Goal: Navigation & Orientation: Find specific page/section

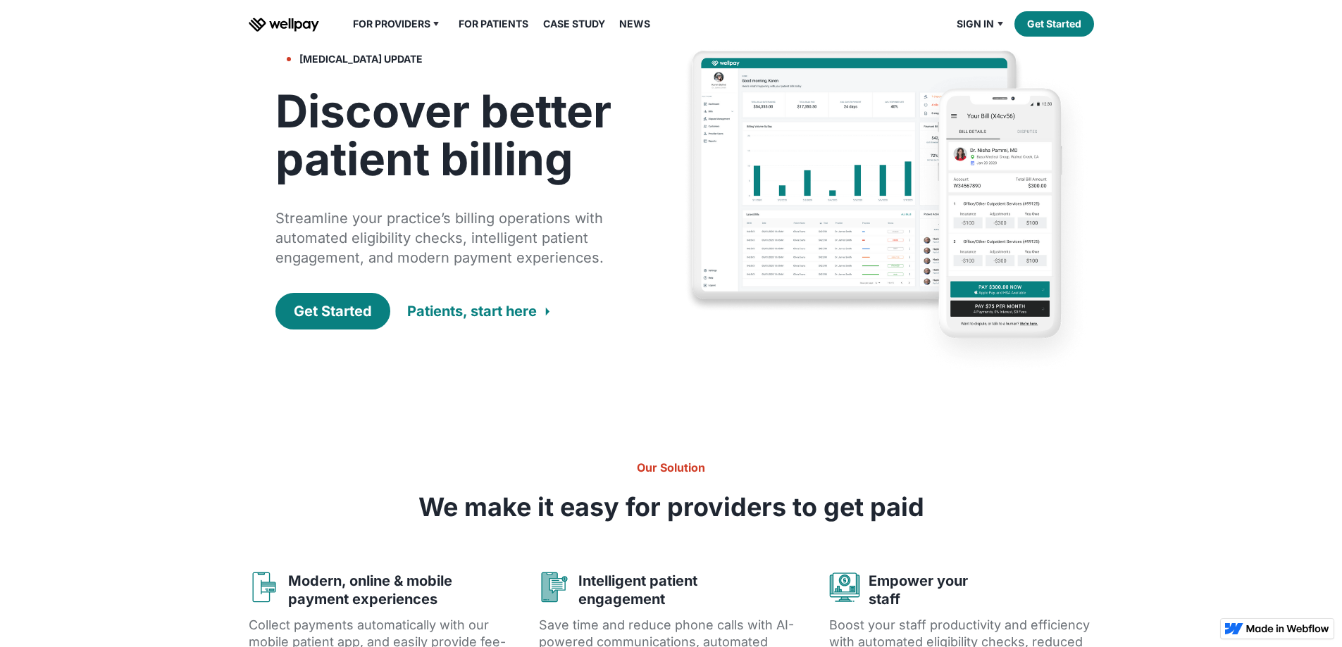
click at [594, 32] on link "Case Study" at bounding box center [574, 23] width 79 height 17
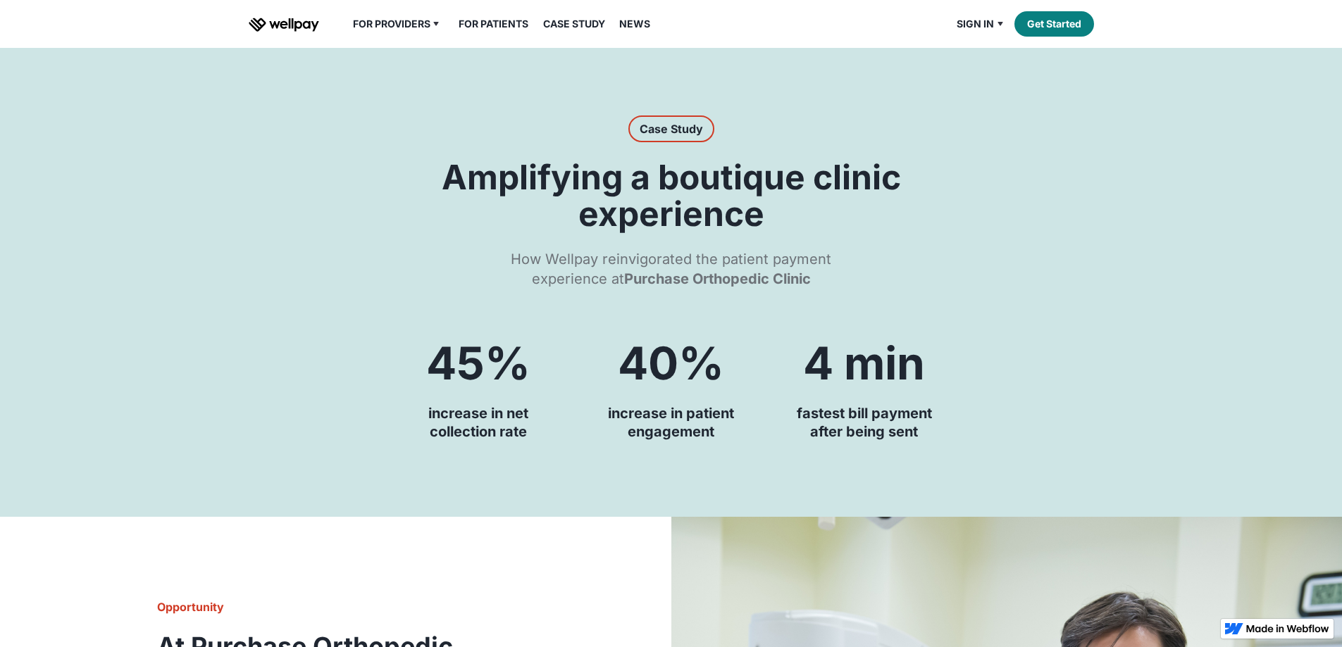
click at [287, 32] on img "home" at bounding box center [284, 25] width 70 height 14
